Goal: Transaction & Acquisition: Download file/media

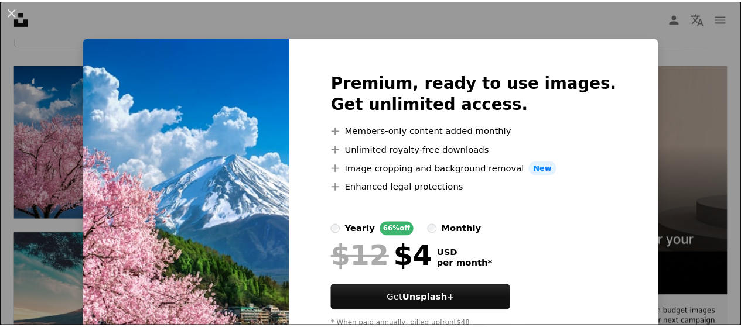
scroll to position [48, 0]
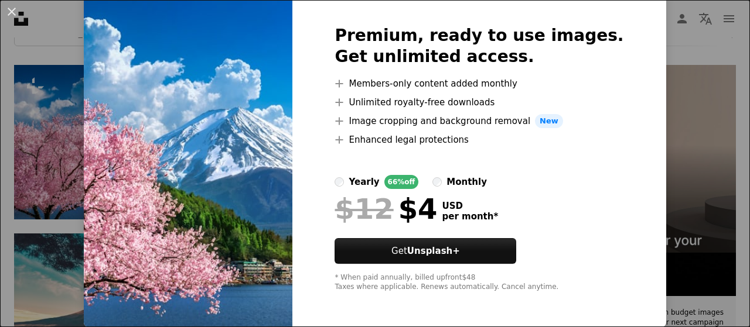
click at [21, 50] on div "An X shape Premium, ready to use images. Get unlimited access. A plus sign Memb…" at bounding box center [375, 163] width 750 height 327
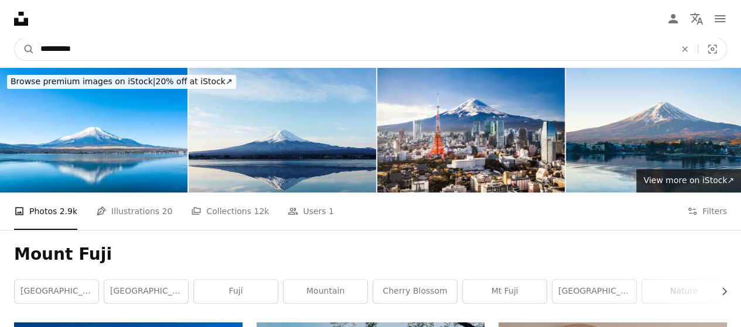
click at [82, 46] on input "**********" at bounding box center [353, 49] width 637 height 22
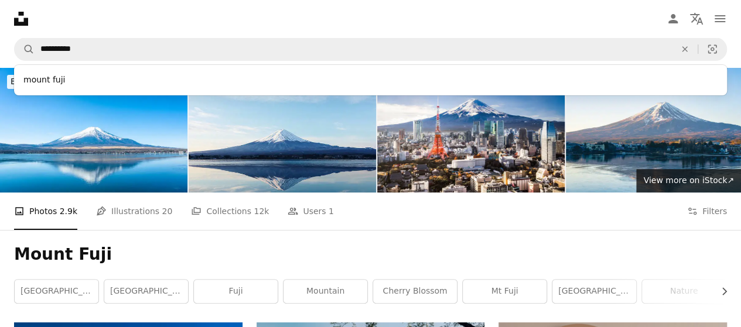
click at [625, 230] on div "Mount Fuji Chevron right japan tokyo fuji mountain cherry blossom mt fuji kyoto…" at bounding box center [370, 276] width 741 height 93
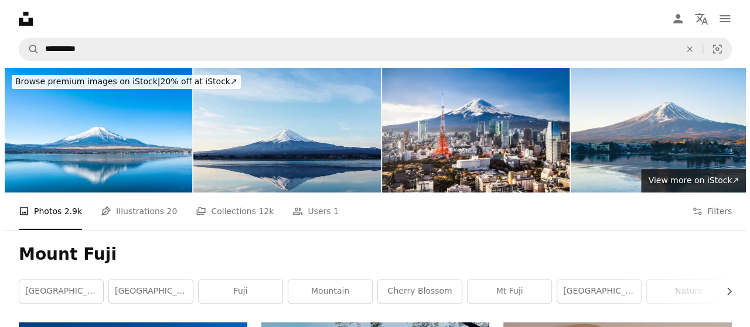
scroll to position [59, 0]
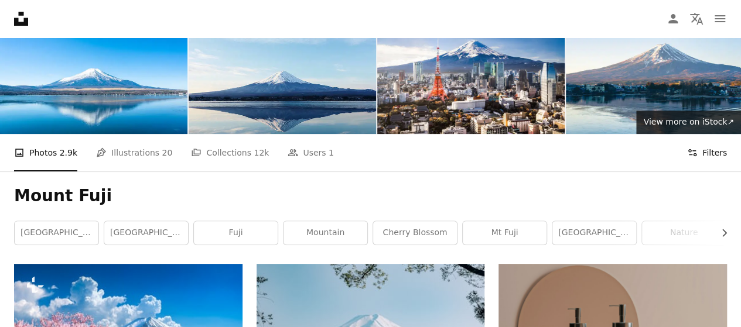
click at [699, 152] on button "Filters Filters" at bounding box center [707, 152] width 40 height 37
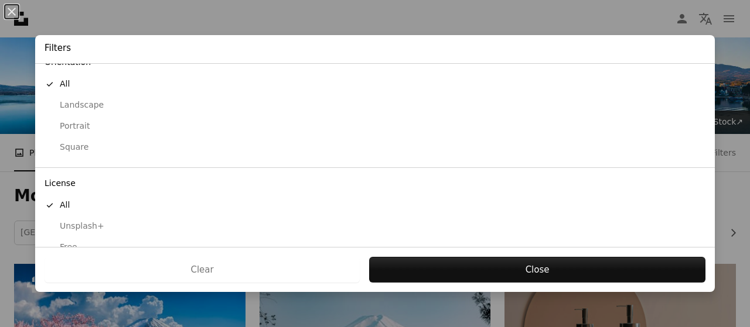
scroll to position [135, 0]
click at [72, 224] on div "Free" at bounding box center [375, 230] width 661 height 12
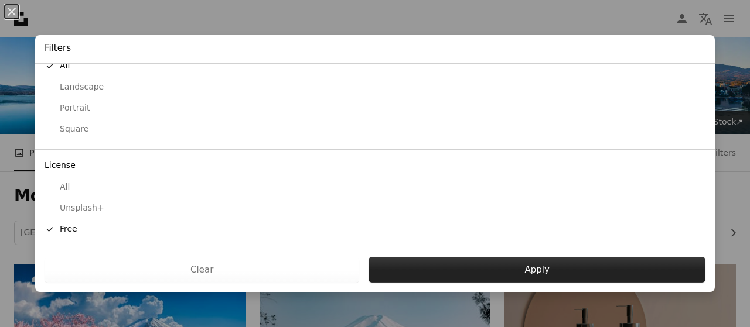
click at [575, 270] on button "Apply" at bounding box center [536, 270] width 337 height 26
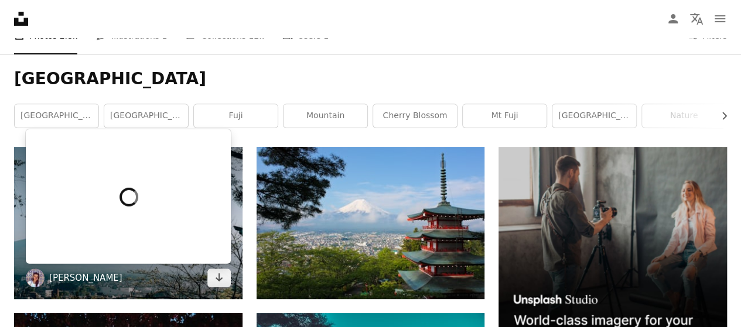
scroll to position [234, 0]
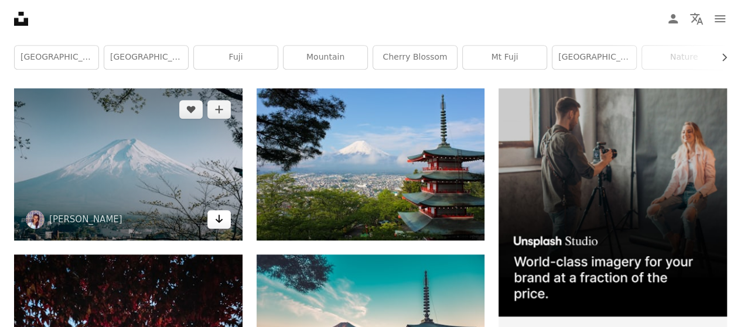
click at [223, 219] on icon "Arrow pointing down" at bounding box center [218, 219] width 9 height 14
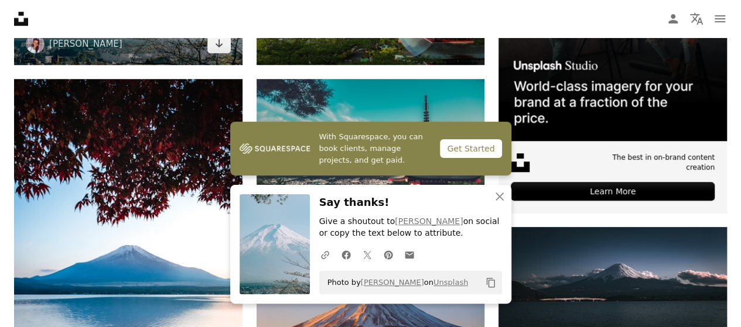
scroll to position [293, 0]
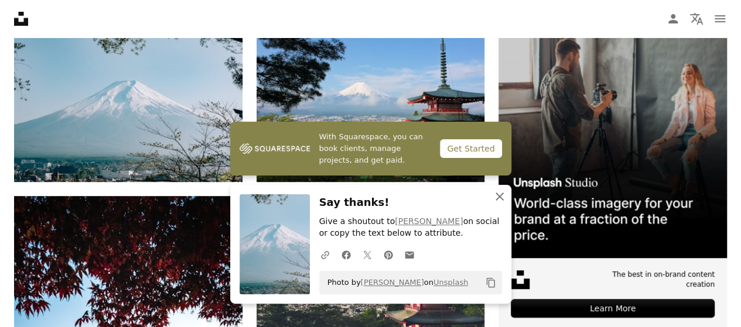
click at [498, 197] on icon "An X shape" at bounding box center [500, 197] width 14 height 14
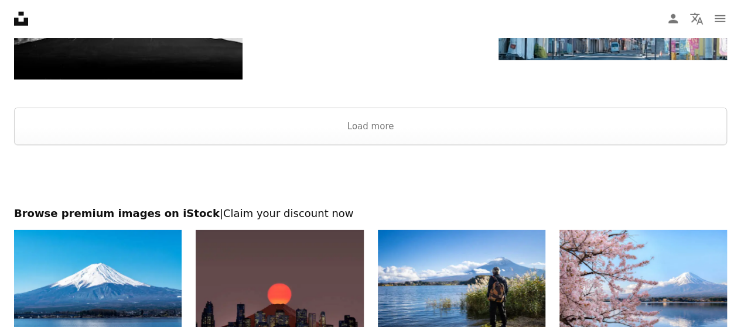
scroll to position [1699, 0]
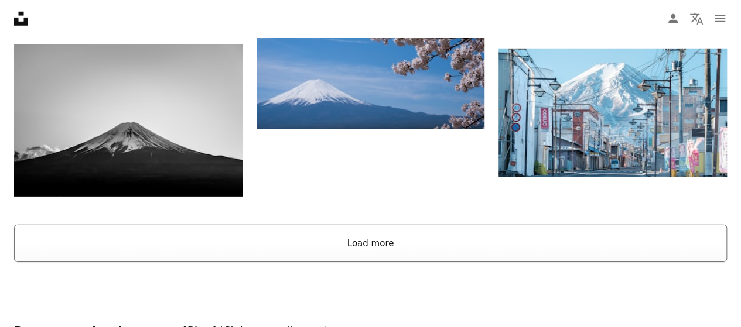
click at [404, 260] on button "Load more" at bounding box center [370, 243] width 713 height 37
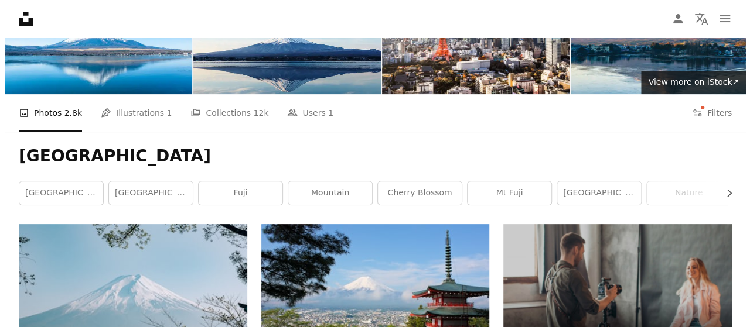
scroll to position [0, 0]
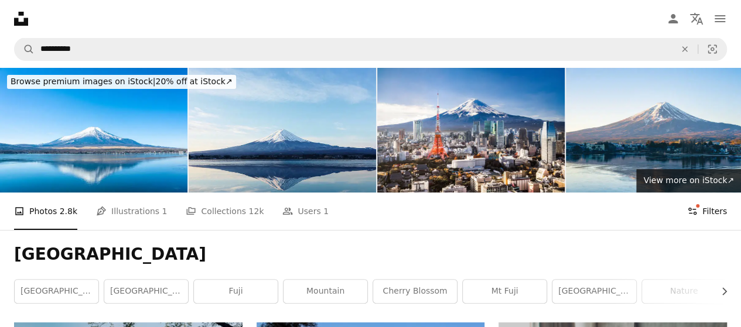
click at [707, 209] on button "Filters Filters" at bounding box center [707, 211] width 40 height 37
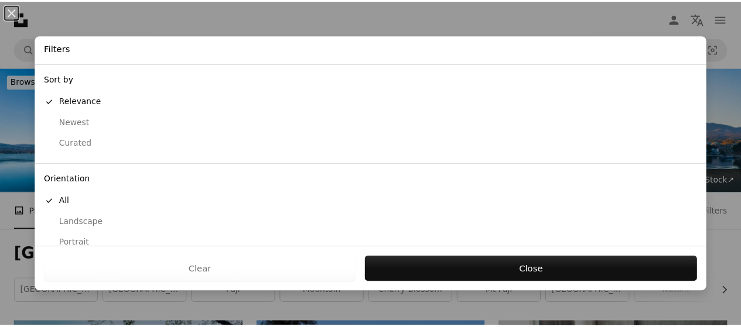
scroll to position [59, 0]
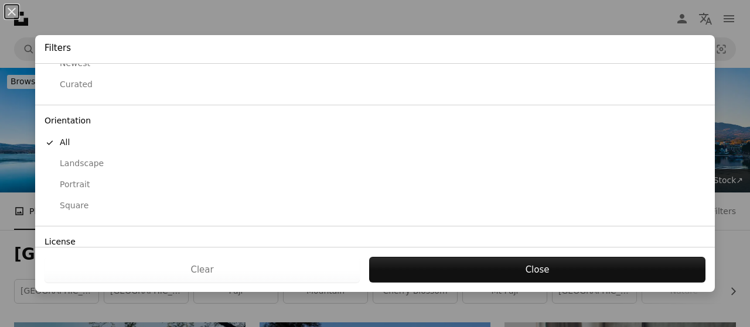
click at [74, 184] on div "Portrait" at bounding box center [375, 185] width 661 height 12
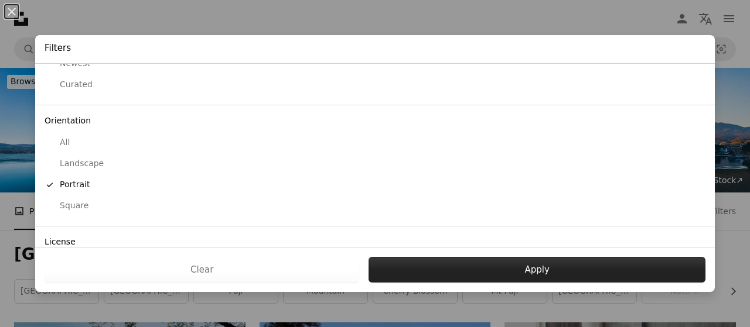
click at [496, 265] on button "Apply" at bounding box center [536, 270] width 337 height 26
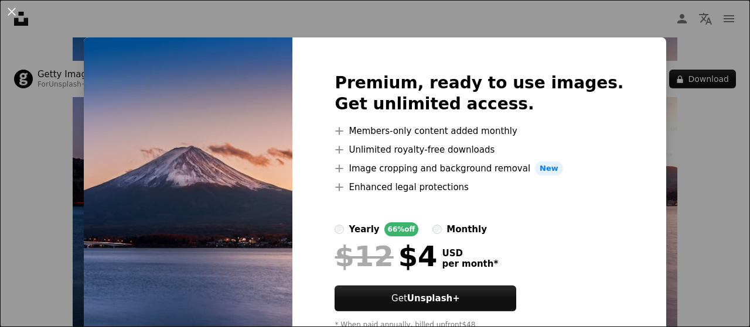
scroll to position [48, 0]
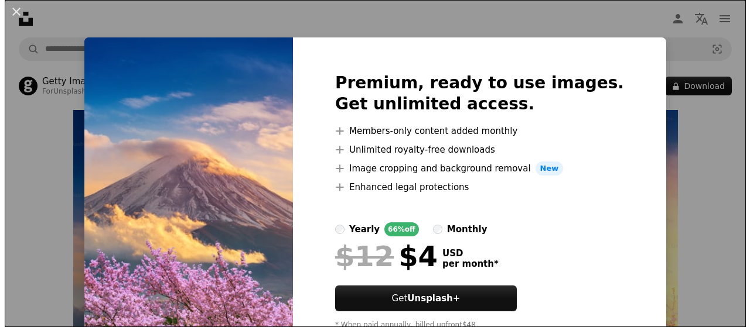
scroll to position [117, 0]
